Goal: Information Seeking & Learning: Learn about a topic

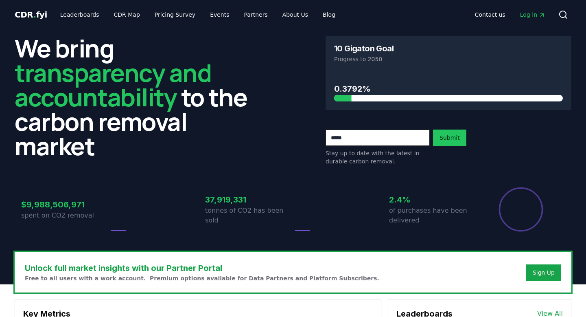
drag, startPoint x: 118, startPoint y: 163, endPoint x: 16, endPoint y: 36, distance: 163.0
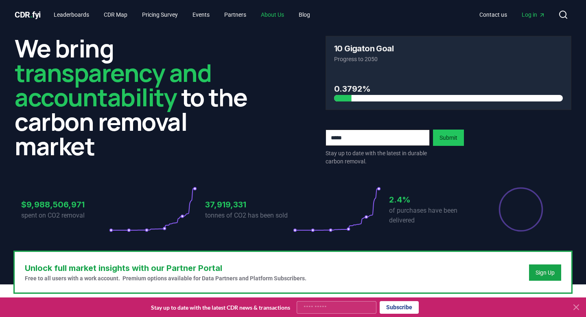
click at [278, 17] on link "About Us" at bounding box center [272, 14] width 36 height 15
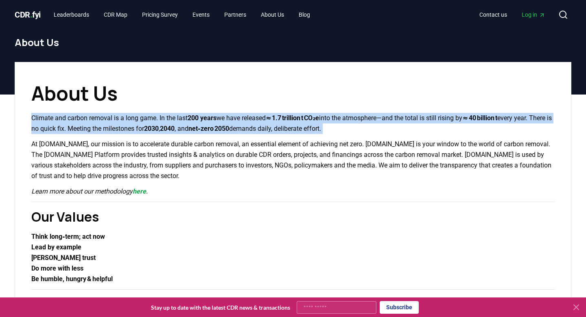
drag, startPoint x: 29, startPoint y: 122, endPoint x: 195, endPoint y: 138, distance: 166.5
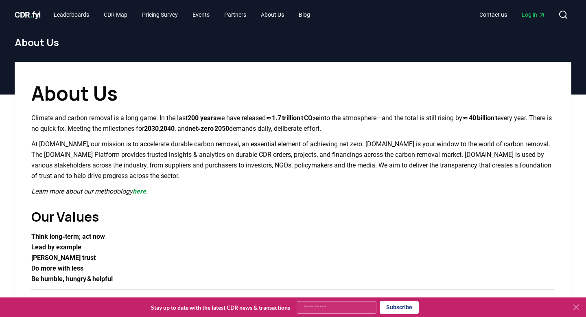
click at [159, 177] on p "At [DOMAIN_NAME], our mission is to accelerate durable carbon removal, an essen…" at bounding box center [292, 160] width 523 height 42
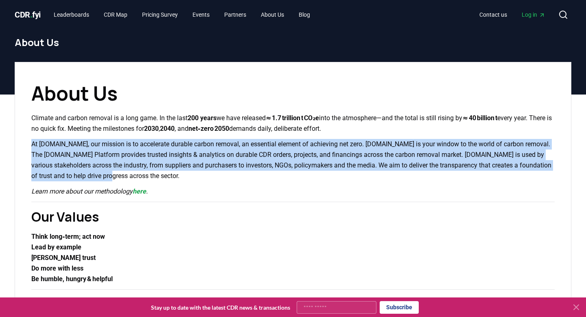
drag, startPoint x: 158, startPoint y: 177, endPoint x: 7, endPoint y: 146, distance: 154.2
click at [191, 142] on p "At [DOMAIN_NAME], our mission is to accelerate durable carbon removal, an essen…" at bounding box center [292, 160] width 523 height 42
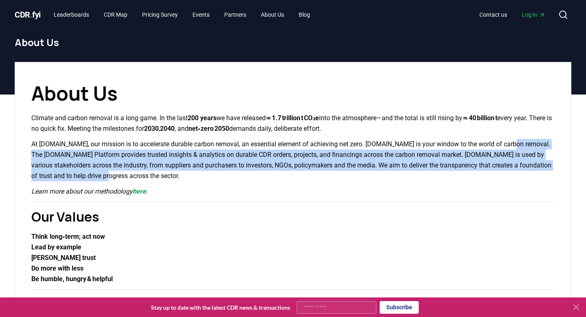
drag, startPoint x: 126, startPoint y: 177, endPoint x: 510, endPoint y: 144, distance: 385.3
click at [510, 144] on p "At [DOMAIN_NAME], our mission is to accelerate durable carbon removal, an essen…" at bounding box center [292, 160] width 523 height 42
copy p "The [DOMAIN_NAME] Platform provides trusted insights & analytics on durable CDR…"
